Goal: Transaction & Acquisition: Download file/media

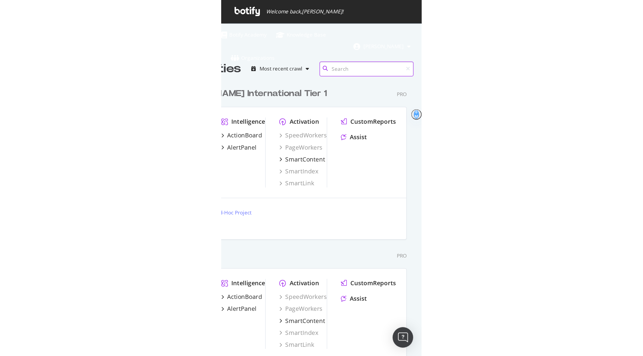
scroll to position [252, 321]
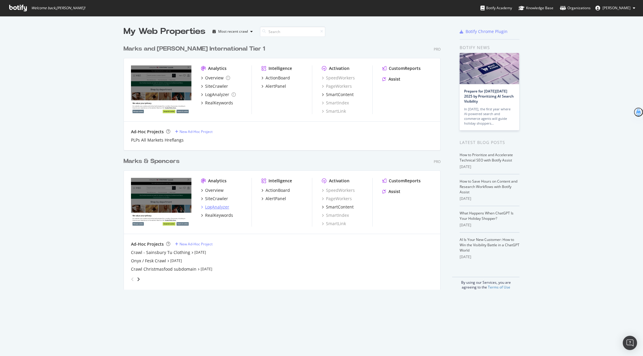
click at [139, 205] on div "LogAnalyzer" at bounding box center [217, 207] width 24 height 6
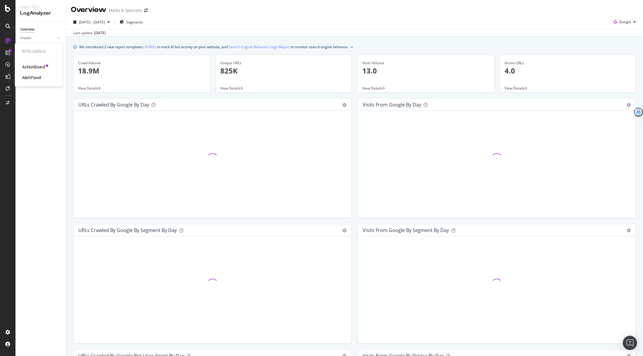
click at [31, 68] on div "ActionBoard" at bounding box center [33, 67] width 23 height 6
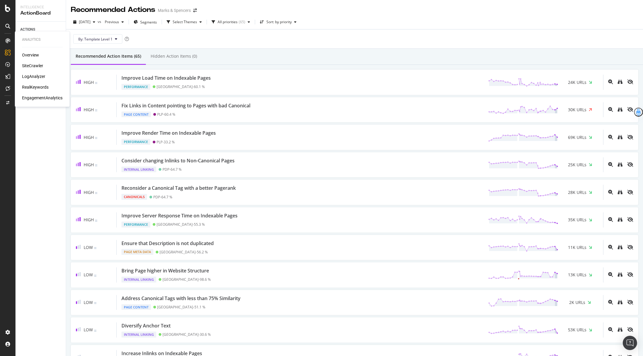
click at [31, 54] on div "Overview" at bounding box center [30, 55] width 17 height 6
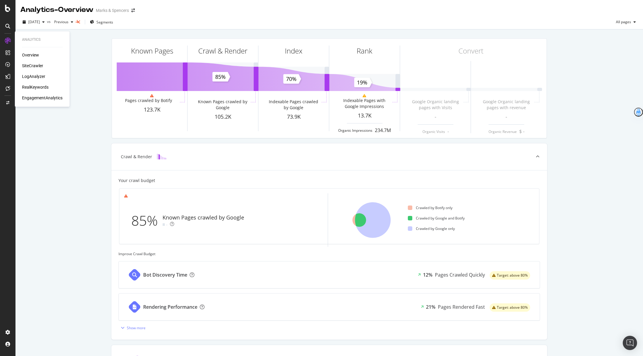
click at [26, 63] on div "SiteCrawler" at bounding box center [32, 66] width 21 height 6
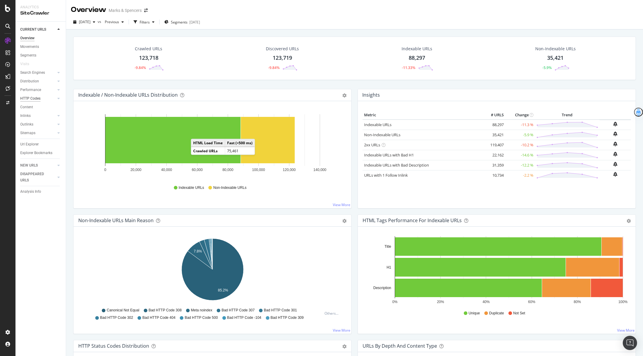
click at [38, 101] on div "HTTP Codes" at bounding box center [30, 98] width 20 height 6
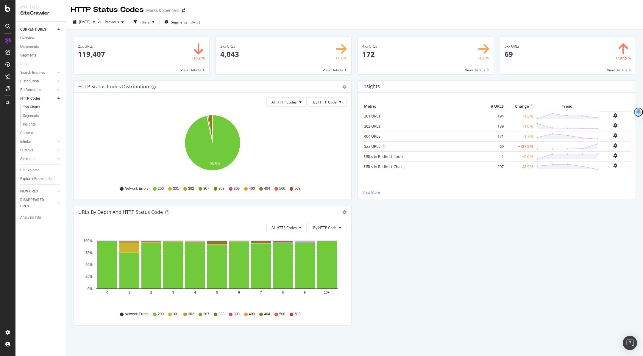
click at [7, 13] on div at bounding box center [7, 178] width 15 height 356
click at [8, 11] on icon at bounding box center [7, 8] width 5 height 7
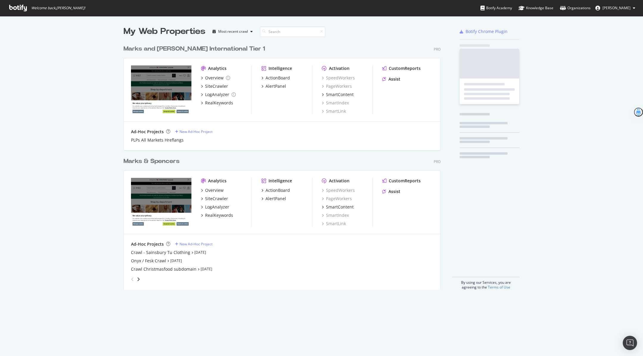
scroll to position [356, 643]
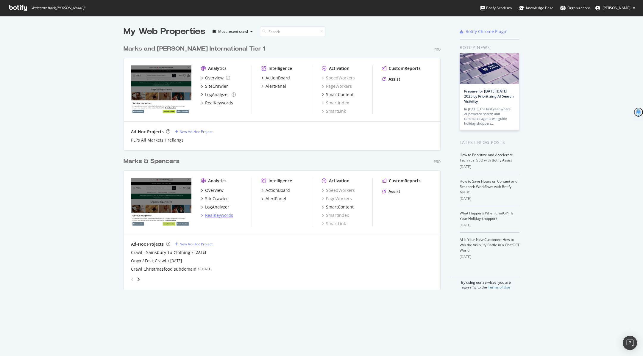
click at [139, 213] on div "RealKeywords" at bounding box center [219, 215] width 28 height 6
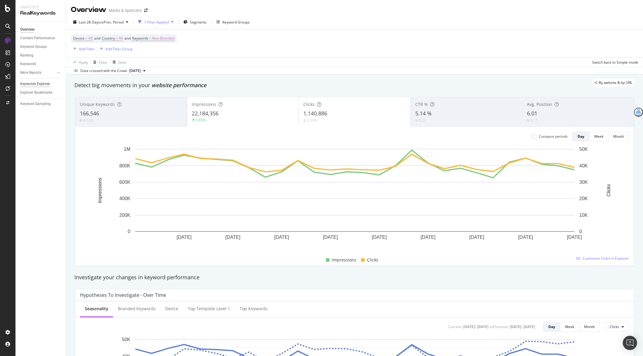
click at [43, 85] on div "Keywords Explorer" at bounding box center [35, 84] width 30 height 6
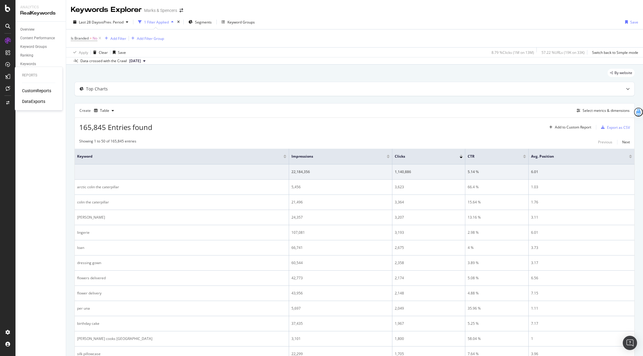
click at [39, 101] on div "DataExports" at bounding box center [33, 101] width 23 height 6
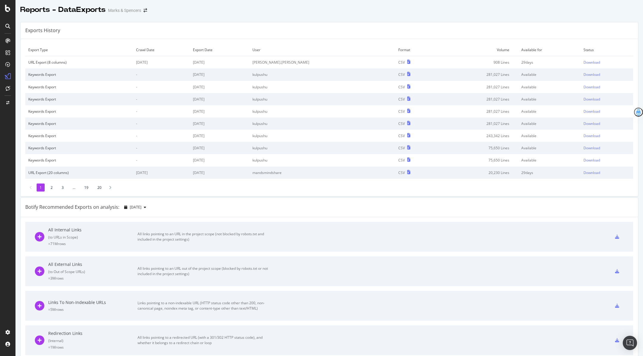
click at [48, 187] on li "2" at bounding box center [52, 188] width 8 height 8
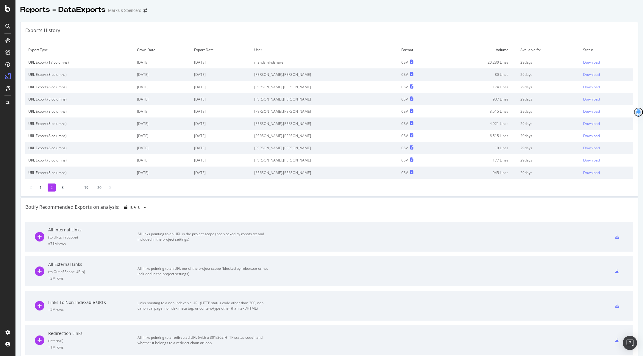
click at [59, 191] on div "Export Type Crawl Date Export Date User Format Volume Available for Status URL …" at bounding box center [329, 117] width 617 height 157
click at [60, 188] on li "3" at bounding box center [63, 188] width 8 height 8
click at [70, 189] on li "4" at bounding box center [74, 188] width 8 height 8
click at [82, 189] on li "5" at bounding box center [85, 188] width 8 height 8
click at [93, 188] on li "6" at bounding box center [96, 188] width 8 height 8
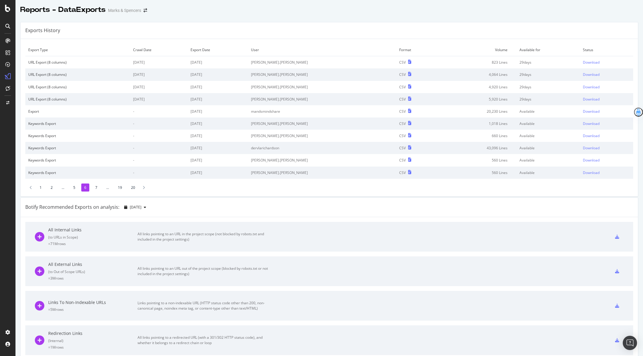
click at [139, 138] on td "CSV" at bounding box center [417, 136] width 43 height 12
click at [139, 148] on div "Download" at bounding box center [590, 147] width 17 height 5
click at [75, 189] on li "5" at bounding box center [74, 188] width 8 height 8
click at [73, 189] on li "4" at bounding box center [74, 188] width 8 height 8
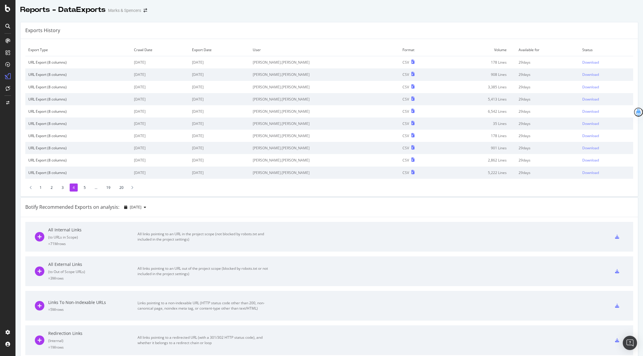
click at [73, 189] on li "4" at bounding box center [74, 188] width 8 height 8
click at [66, 189] on div "1 2 3 4 5 ... 19 20" at bounding box center [328, 188] width 607 height 8
click at [66, 189] on li "3" at bounding box center [63, 188] width 8 height 8
click at [63, 189] on li "3" at bounding box center [63, 188] width 8 height 8
click at [54, 190] on li "2" at bounding box center [52, 188] width 8 height 8
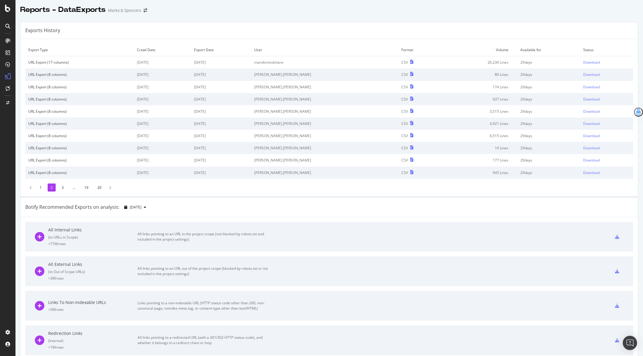
click at [43, 189] on li "1" at bounding box center [41, 188] width 8 height 8
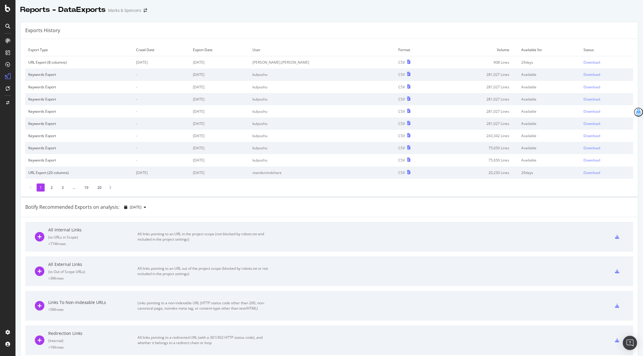
click at [65, 186] on li "3" at bounding box center [63, 188] width 8 height 8
click at [74, 188] on li "4" at bounding box center [74, 188] width 8 height 8
click at [82, 186] on li "5" at bounding box center [85, 188] width 8 height 8
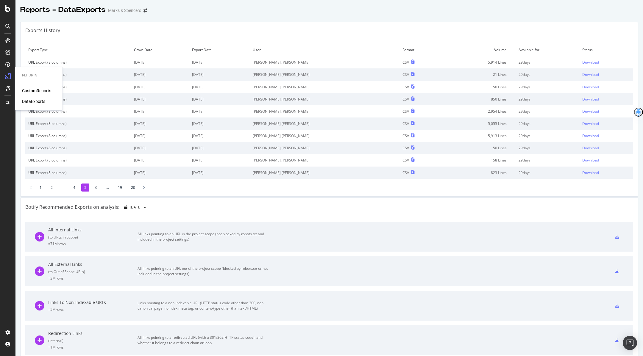
click at [32, 100] on div "DataExports" at bounding box center [33, 101] width 23 height 6
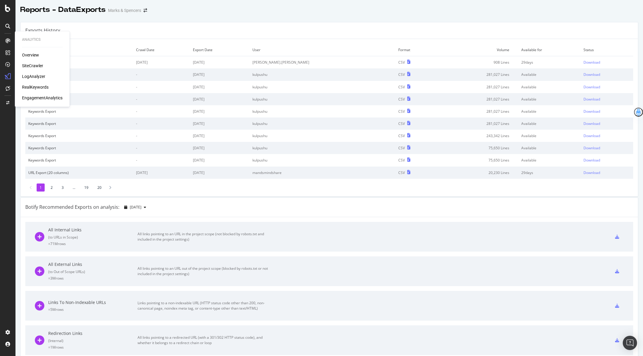
click at [42, 90] on div "RealKeywords" at bounding box center [35, 87] width 26 height 6
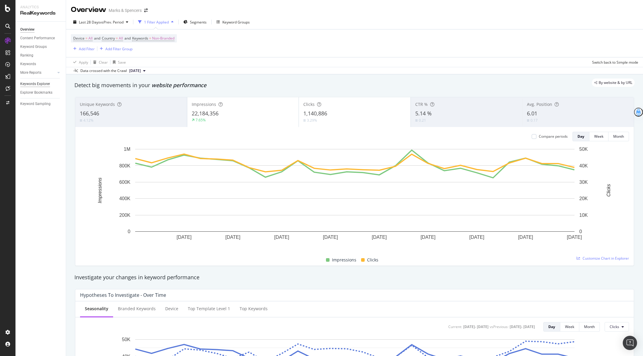
click at [46, 83] on div "Keywords Explorer" at bounding box center [35, 84] width 30 height 6
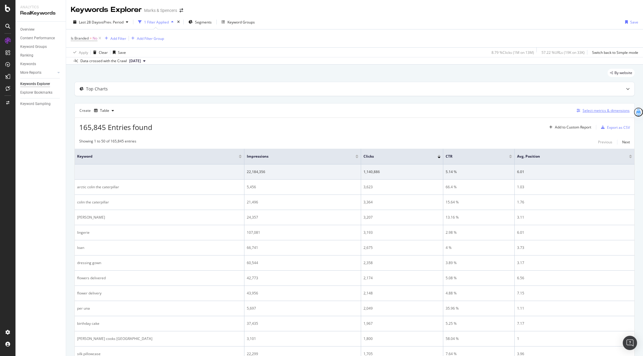
click at [139, 109] on div "Select metrics & dimensions" at bounding box center [605, 110] width 47 height 5
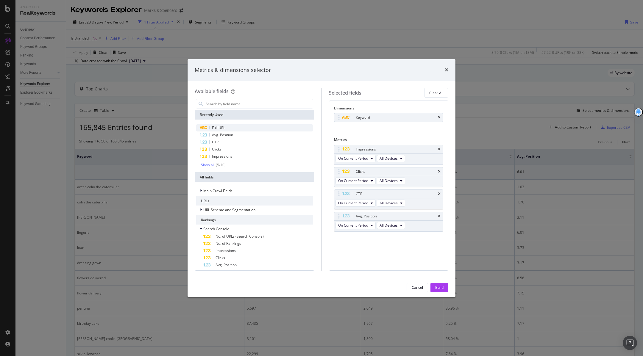
click at [139, 124] on div "Full URL" at bounding box center [254, 127] width 117 height 7
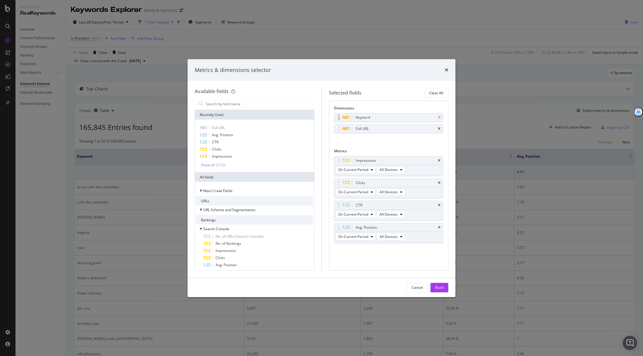
click at [139, 117] on icon "times" at bounding box center [439, 118] width 3 height 4
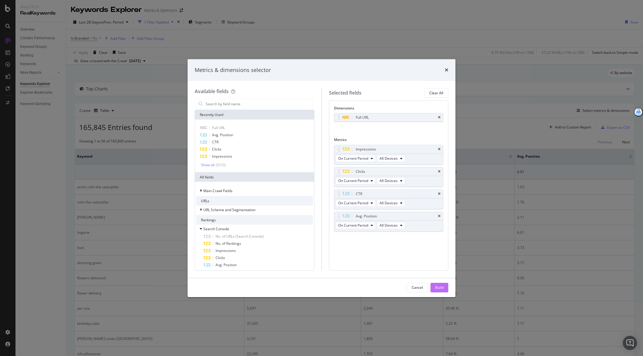
click at [139, 248] on div "Build" at bounding box center [439, 287] width 8 height 9
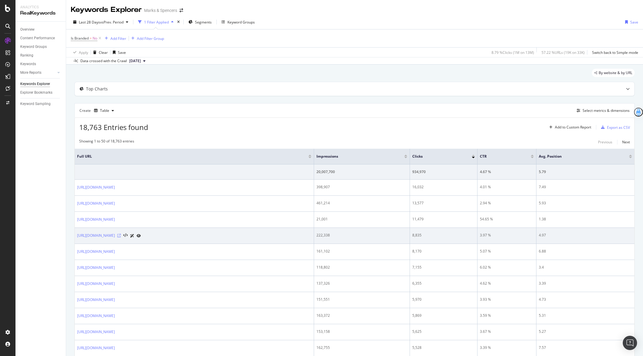
click at [121, 236] on icon at bounding box center [119, 236] width 4 height 4
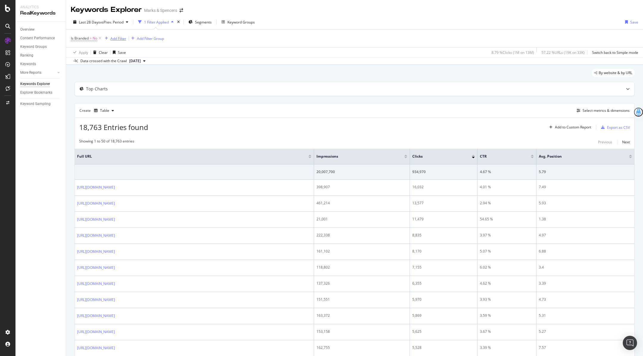
click at [121, 36] on div "Add Filter" at bounding box center [118, 38] width 16 height 5
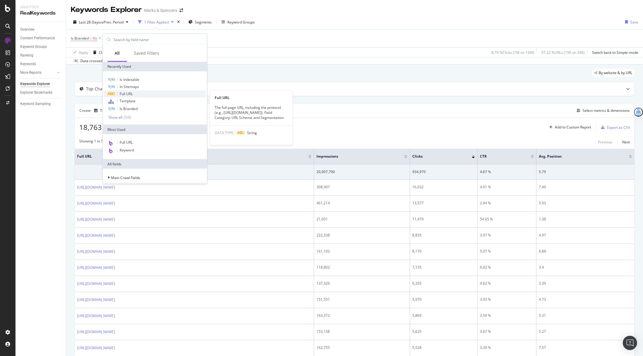
click at [139, 95] on div "Full URL" at bounding box center [155, 93] width 102 height 7
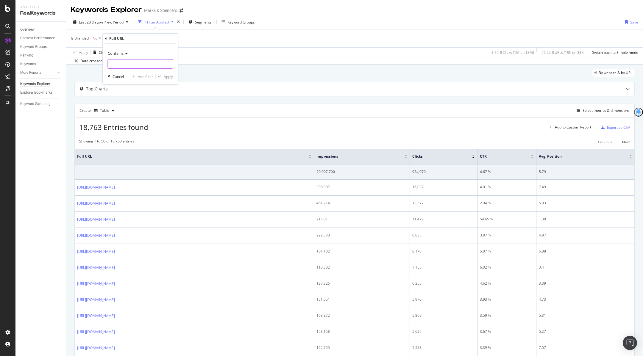
click at [133, 66] on input "text" at bounding box center [140, 64] width 65 height 10
click at [125, 57] on div "Contains" at bounding box center [139, 53] width 65 height 10
click at [131, 82] on div "Starts with" at bounding box center [141, 81] width 64 height 8
click at [126, 65] on input "text" at bounding box center [140, 64] width 65 height 10
paste input "[URL][DOMAIN_NAME]"
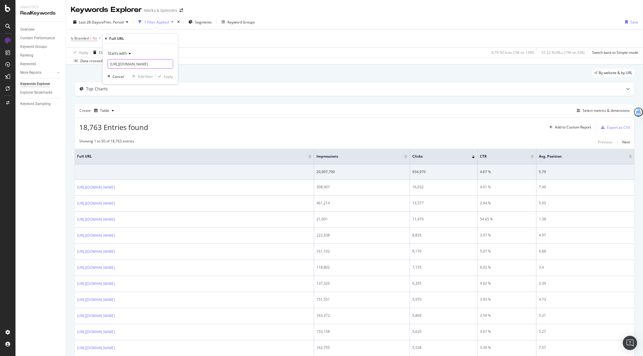
scroll to position [0, 9]
type input "[URL][DOMAIN_NAME]"
click at [139, 76] on div "Apply" at bounding box center [168, 76] width 9 height 5
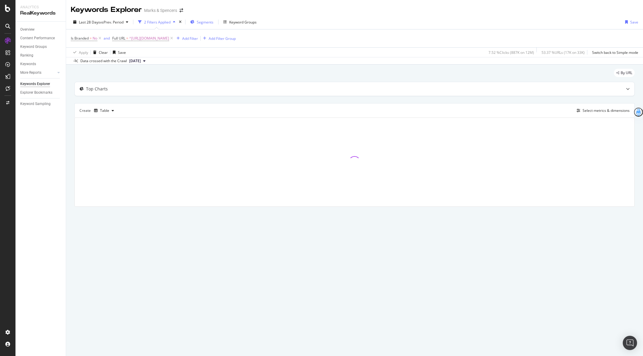
click at [139, 20] on span "Segments" at bounding box center [205, 22] width 17 height 5
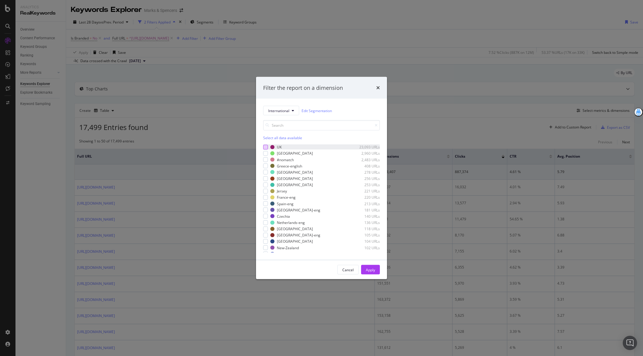
click at [139, 148] on div "modal" at bounding box center [265, 147] width 5 height 5
click at [139, 154] on div "modal" at bounding box center [265, 153] width 5 height 5
click at [139, 248] on div "Apply" at bounding box center [370, 269] width 9 height 5
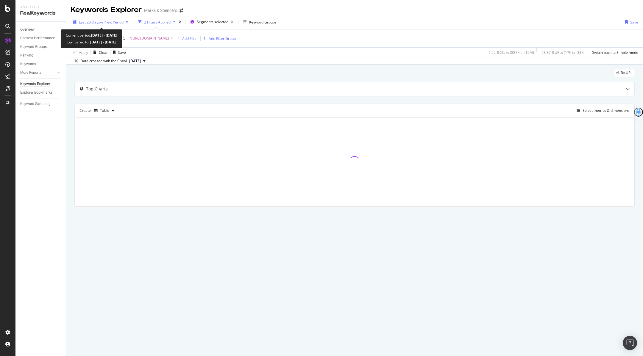
click at [87, 20] on span "Last 28 Days" at bounding box center [89, 22] width 21 height 5
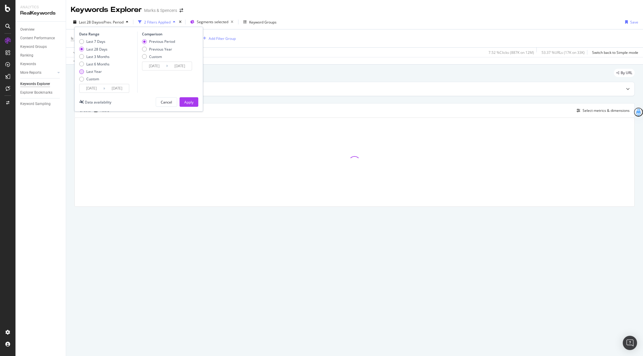
click at [96, 71] on div "Last Year" at bounding box center [93, 71] width 15 height 5
type input "[DATE]"
click at [139, 100] on div "Apply" at bounding box center [188, 102] width 9 height 5
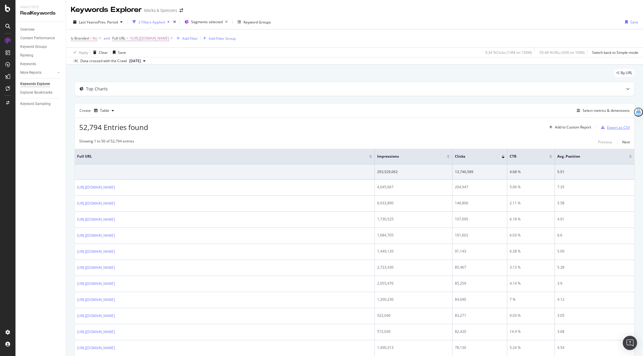
click at [139, 129] on div "Export as CSV" at bounding box center [618, 127] width 23 height 5
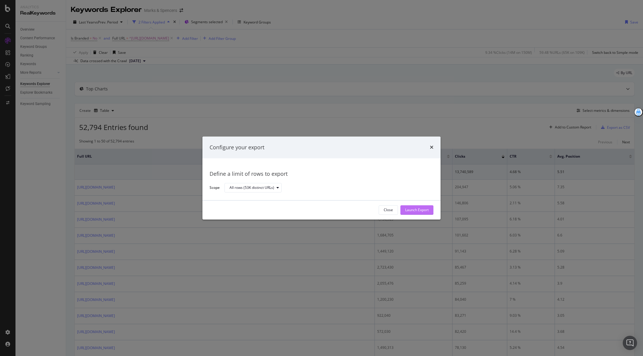
click at [139, 210] on div "Launch Export" at bounding box center [417, 210] width 24 height 5
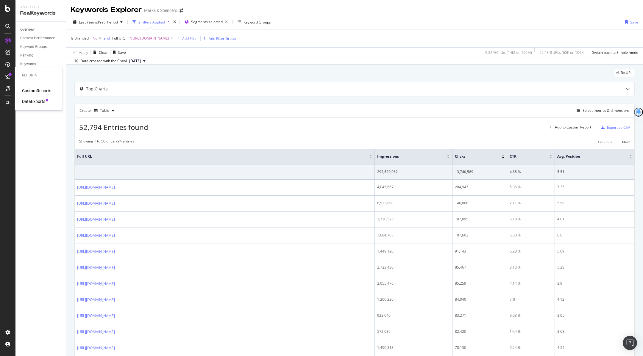
click at [30, 103] on div "DataExports" at bounding box center [33, 101] width 23 height 6
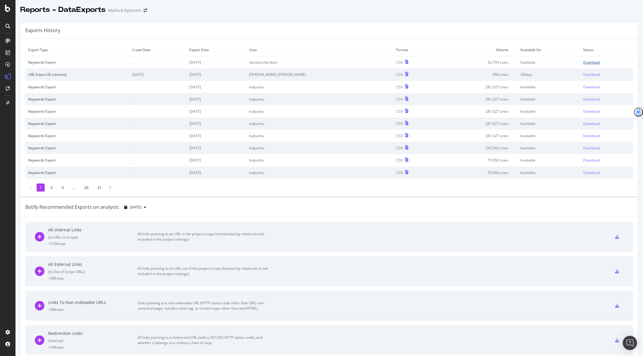
click at [139, 62] on div "Download" at bounding box center [591, 62] width 17 height 5
click at [27, 55] on div "Overview" at bounding box center [30, 55] width 17 height 6
